Goal: Task Accomplishment & Management: Manage account settings

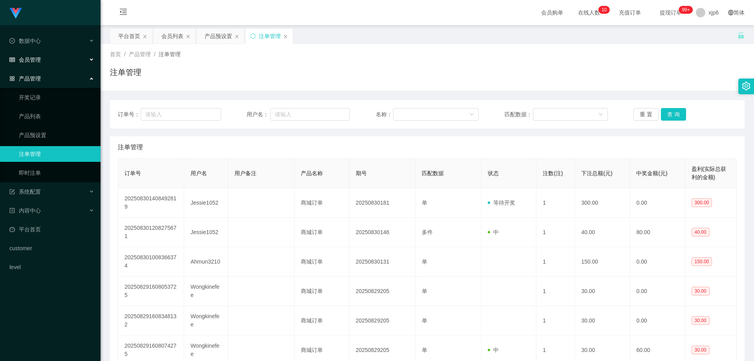
click at [35, 66] on div "会员管理" at bounding box center [50, 60] width 100 height 16
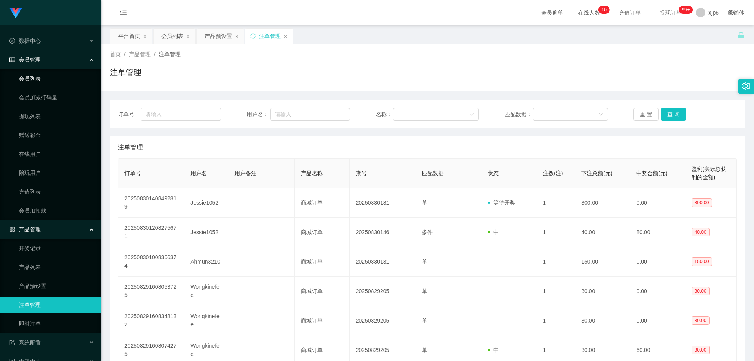
click at [40, 77] on link "会员列表" at bounding box center [56, 79] width 75 height 16
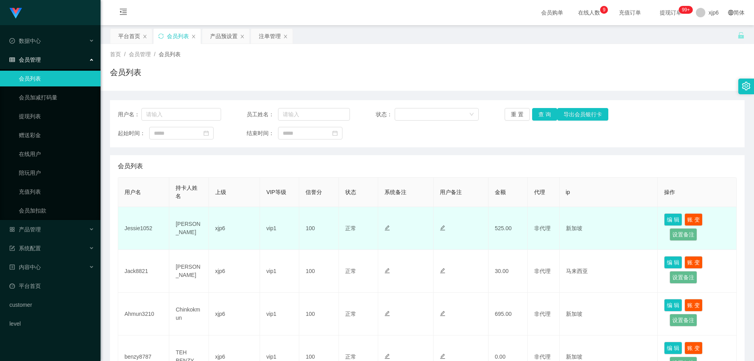
click at [142, 230] on td "Jessie1052" at bounding box center [143, 228] width 51 height 43
copy td "Jessie1052"
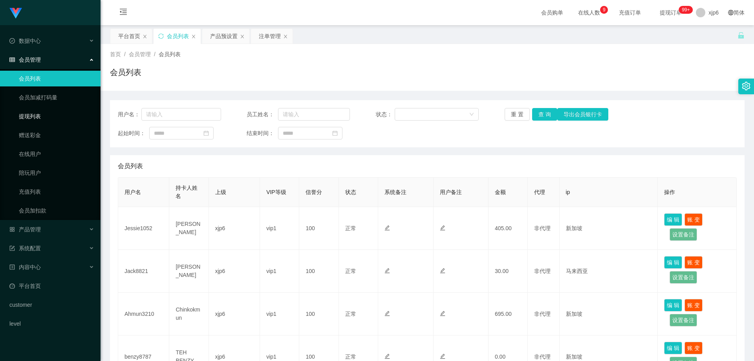
click at [44, 118] on link "提现列表" at bounding box center [56, 116] width 75 height 16
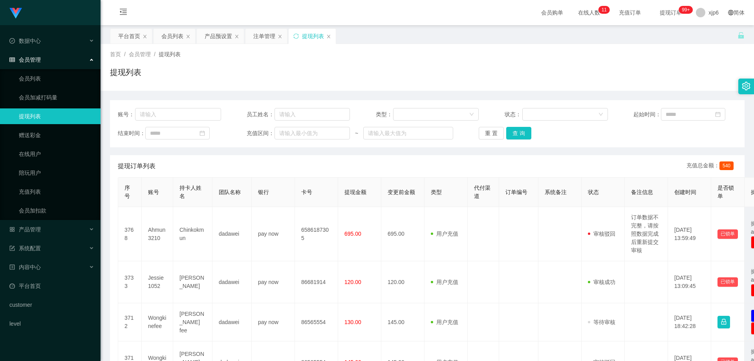
click at [31, 63] on div "会员管理" at bounding box center [50, 60] width 100 height 16
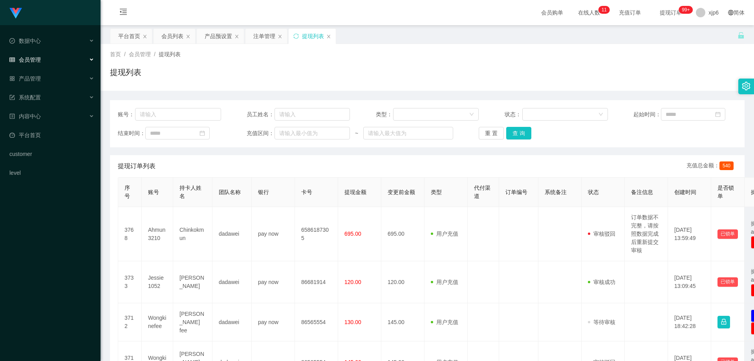
click at [31, 63] on div "会员管理" at bounding box center [50, 60] width 100 height 16
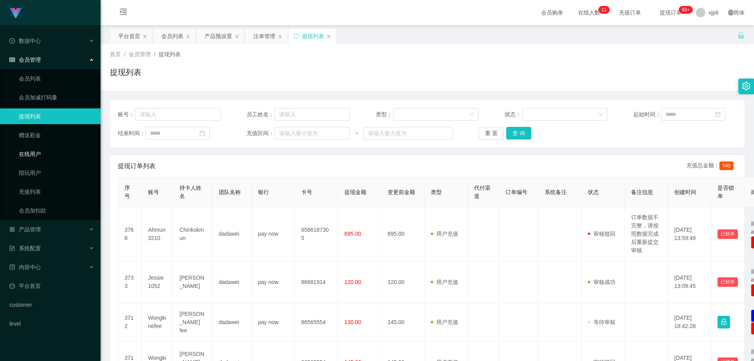
click at [40, 152] on link "在线用户" at bounding box center [56, 154] width 75 height 16
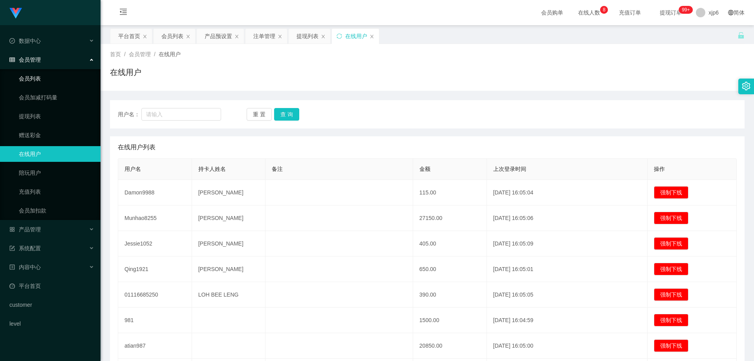
click at [44, 79] on link "会员列表" at bounding box center [56, 79] width 75 height 16
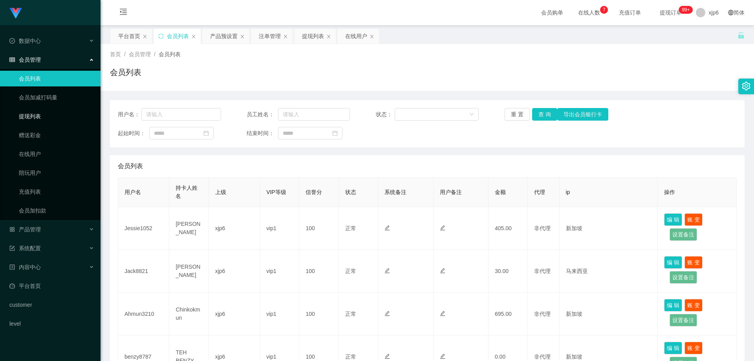
click at [48, 111] on link "提现列表" at bounding box center [56, 116] width 75 height 16
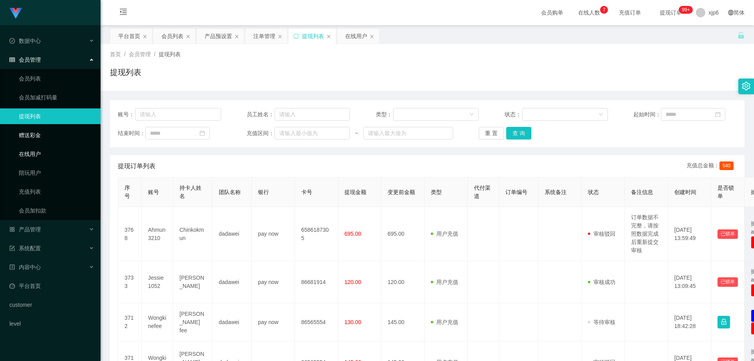
click at [40, 153] on link "在线用户" at bounding box center [56, 154] width 75 height 16
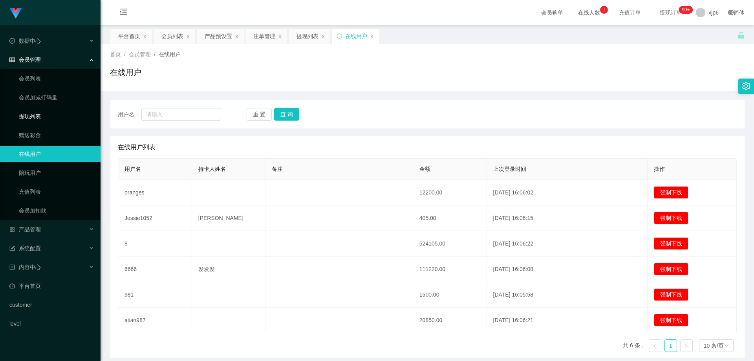
click at [44, 114] on link "提现列表" at bounding box center [56, 116] width 75 height 16
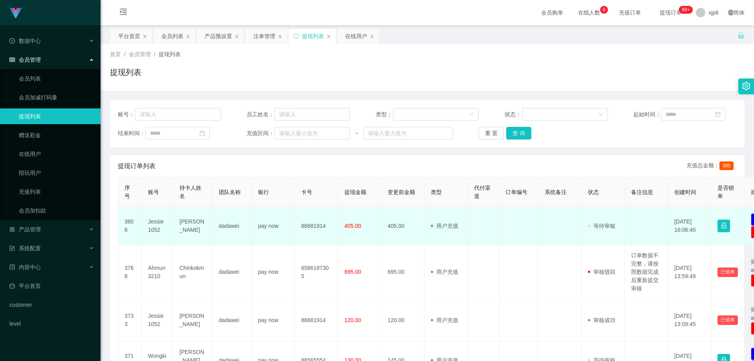
click at [161, 220] on td "Jessie1052" at bounding box center [157, 226] width 31 height 38
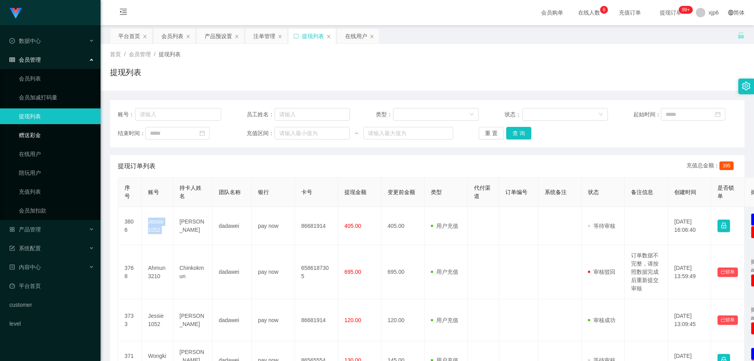
copy td "Jessie1052"
click at [47, 75] on link "会员列表" at bounding box center [56, 79] width 75 height 16
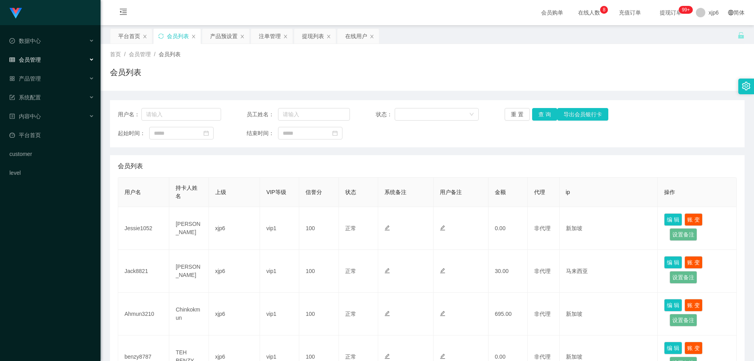
click at [33, 58] on span "会员管理" at bounding box center [24, 60] width 31 height 6
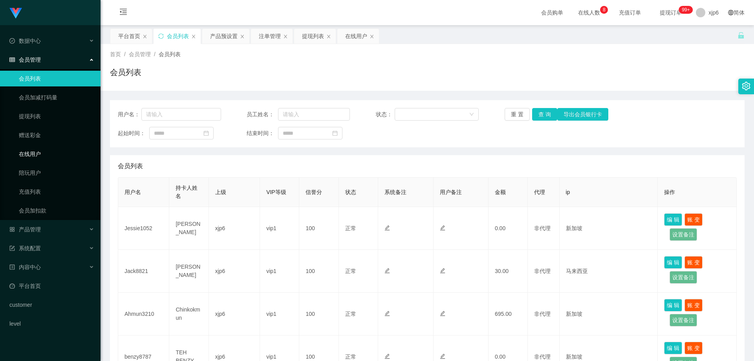
click at [41, 151] on link "在线用户" at bounding box center [56, 154] width 75 height 16
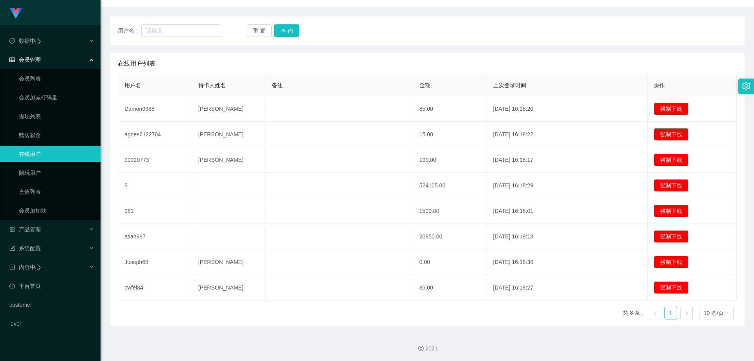
scroll to position [85, 0]
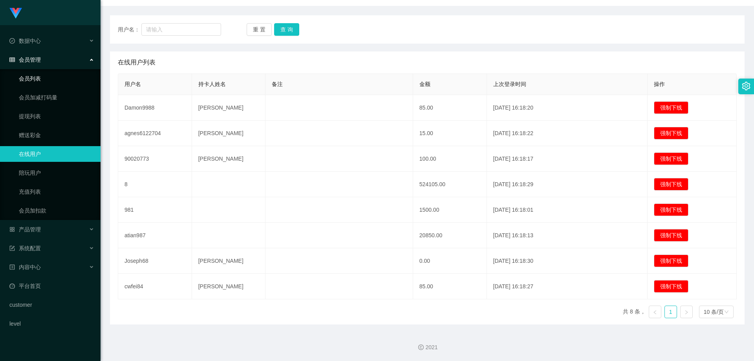
click at [35, 83] on link "会员列表" at bounding box center [56, 79] width 75 height 16
